Goal: Task Accomplishment & Management: Use online tool/utility

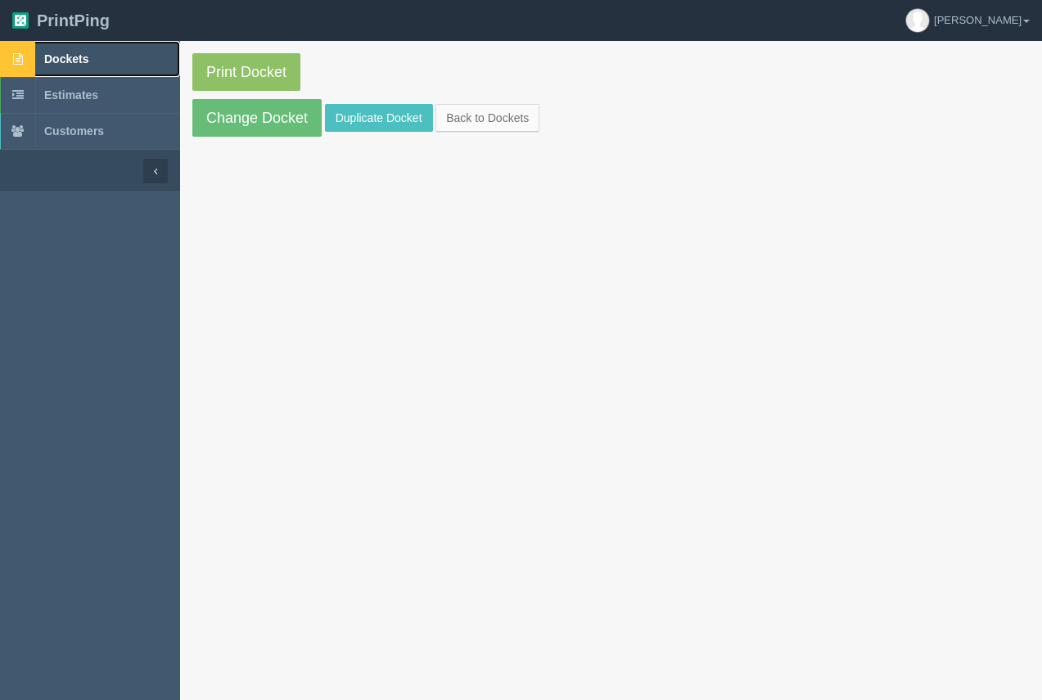
click at [79, 57] on span "Dockets" at bounding box center [66, 58] width 44 height 13
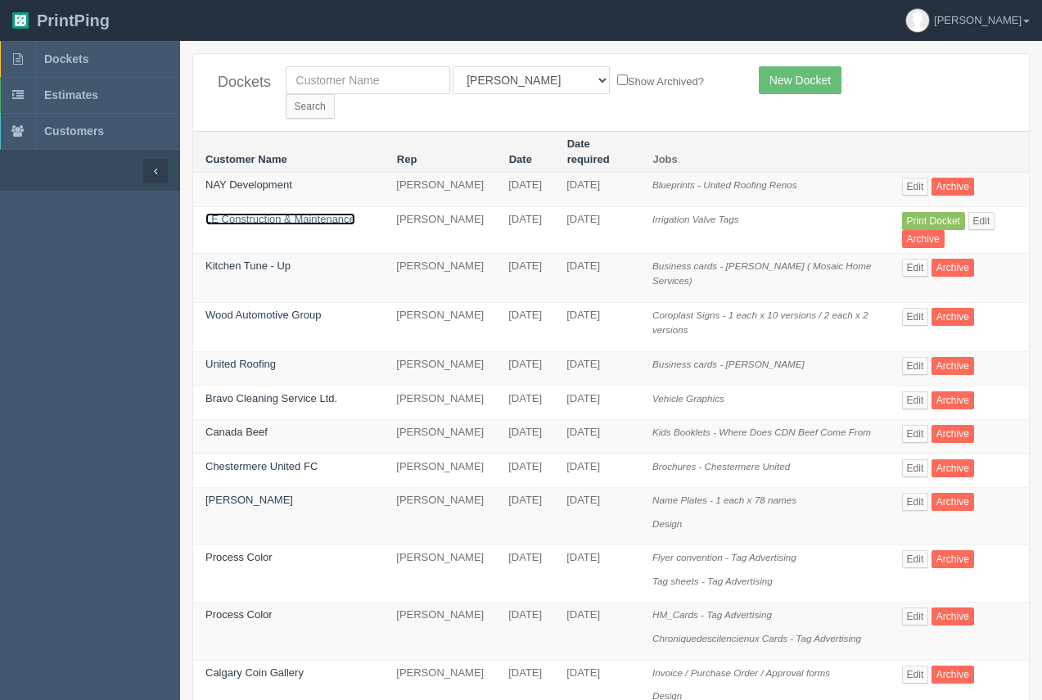
click at [290, 213] on link "LE Construction & Maintenance" at bounding box center [280, 219] width 150 height 12
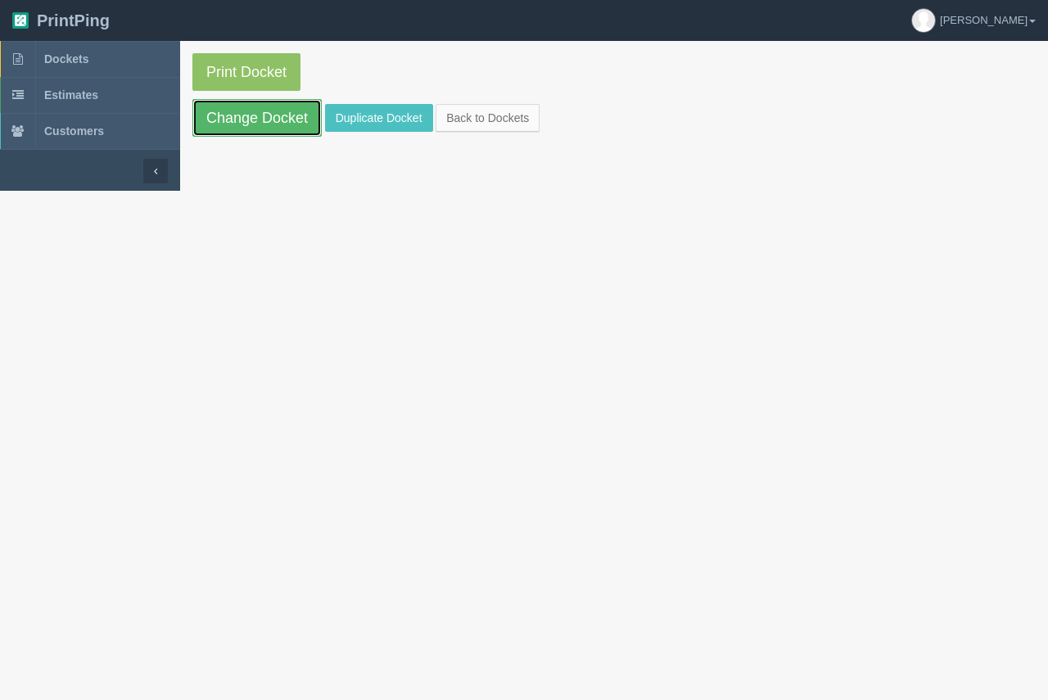
click at [282, 116] on link "Change Docket" at bounding box center [256, 118] width 129 height 38
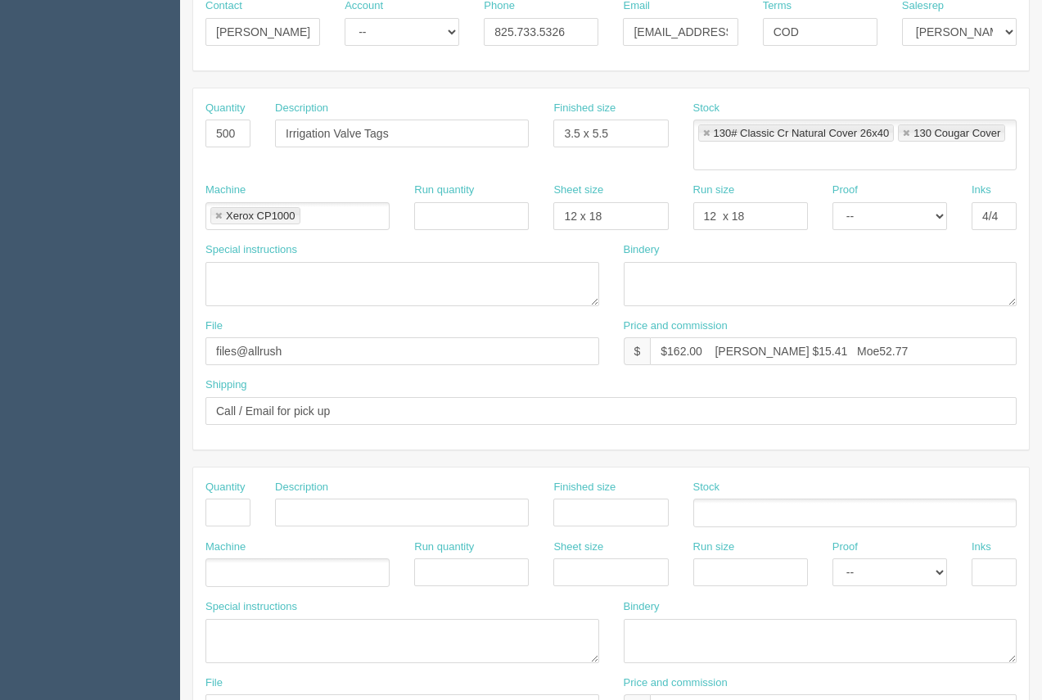
scroll to position [270, 0]
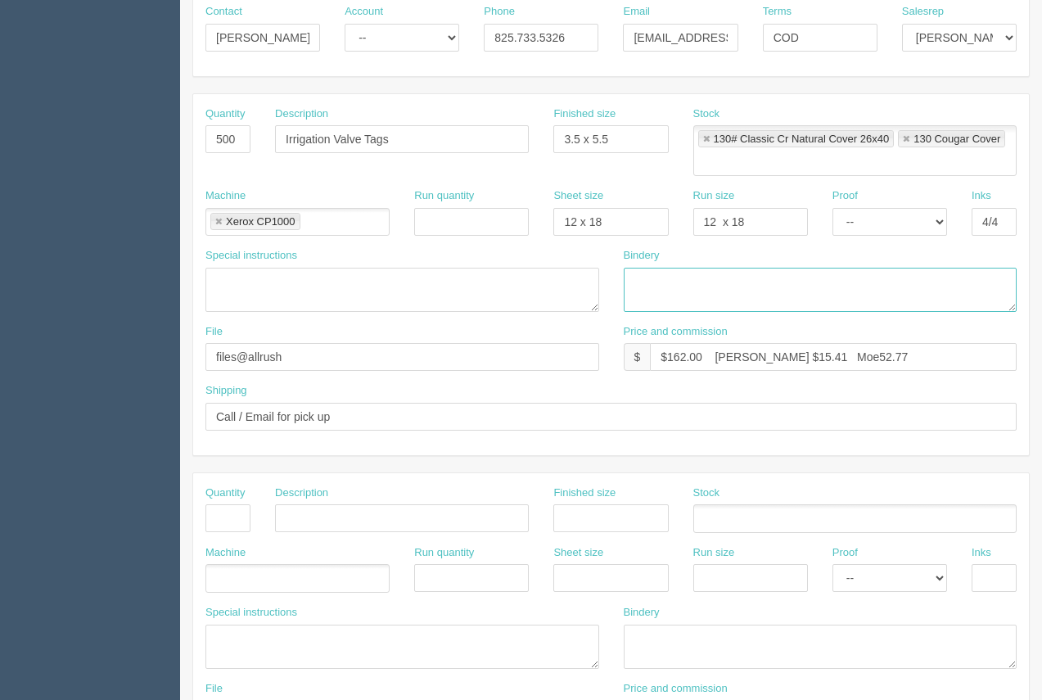
click at [679, 288] on textarea at bounding box center [821, 290] width 394 height 44
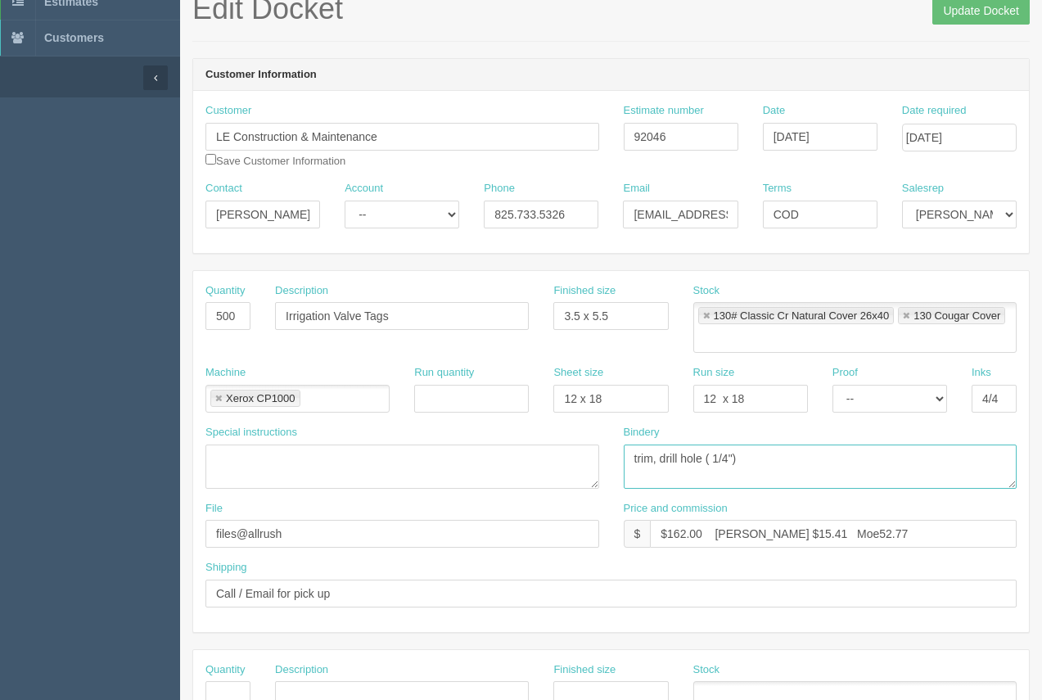
scroll to position [96, 0]
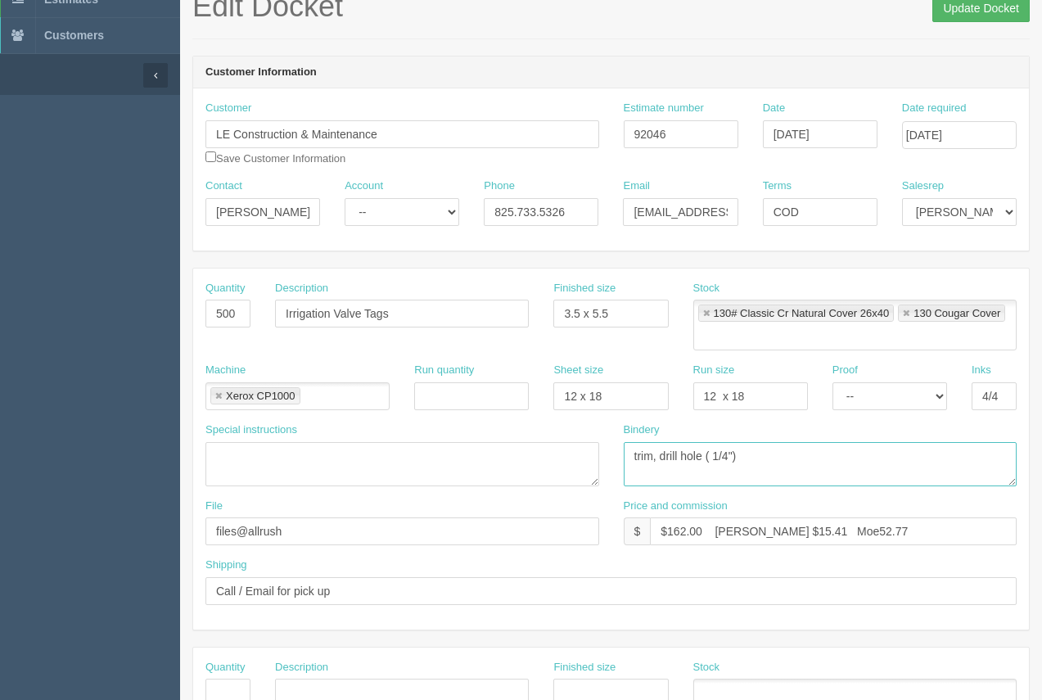
type textarea "trim, drill hole ( 1/4")"
click at [964, 16] on input "Update Docket" at bounding box center [980, 8] width 97 height 28
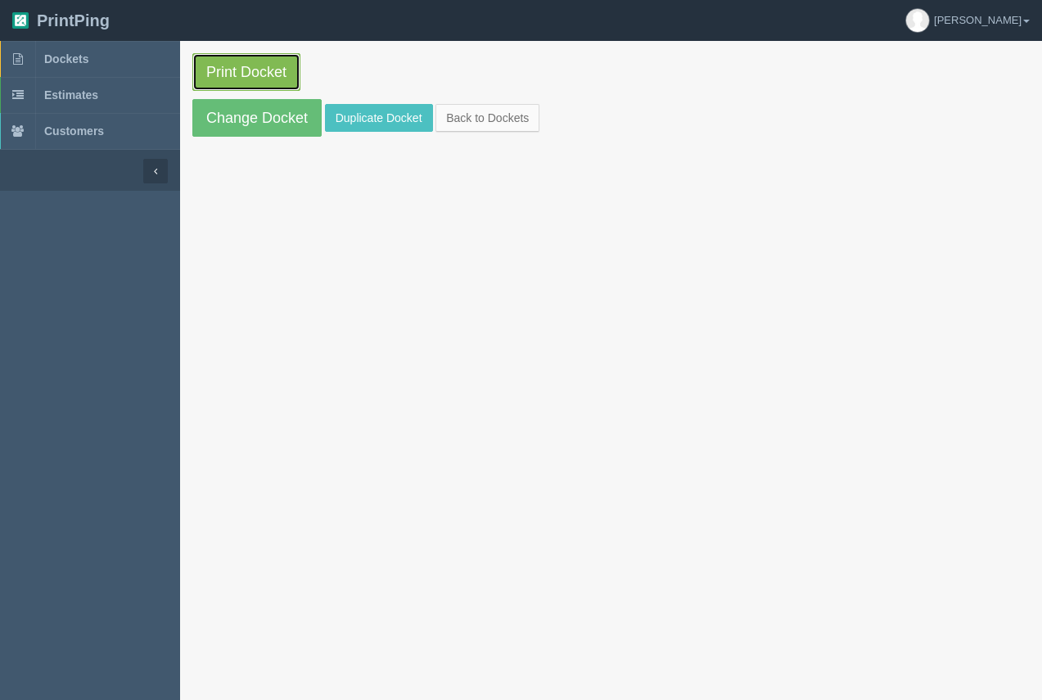
click at [268, 83] on link "Print Docket" at bounding box center [246, 72] width 108 height 38
